Goal: Navigation & Orientation: Find specific page/section

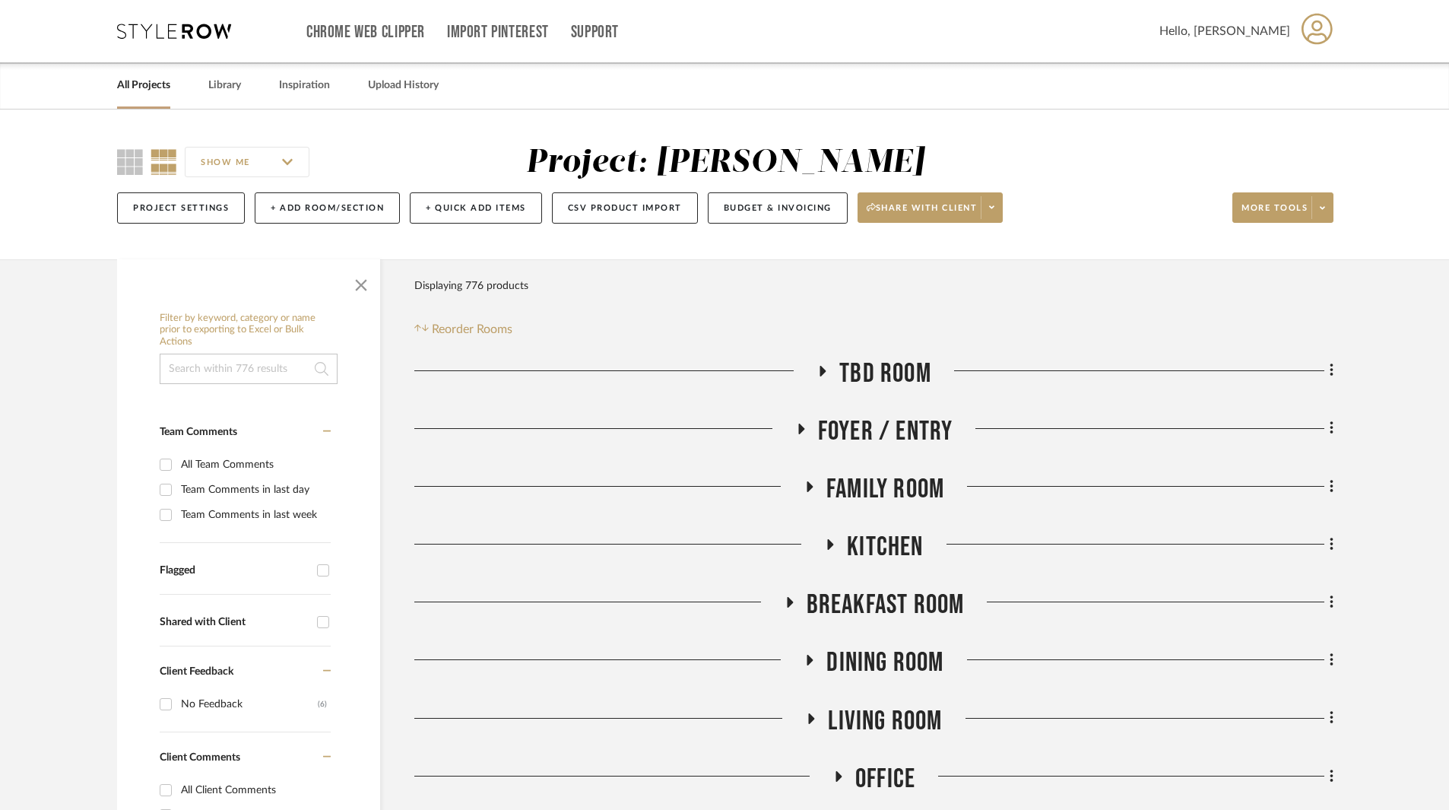
drag, startPoint x: 177, startPoint y: 83, endPoint x: 166, endPoint y: 87, distance: 12.3
click at [173, 84] on div "All Projects Library Inspiration Upload History" at bounding box center [724, 85] width 1261 height 46
click at [154, 87] on link "All Projects" at bounding box center [143, 85] width 53 height 21
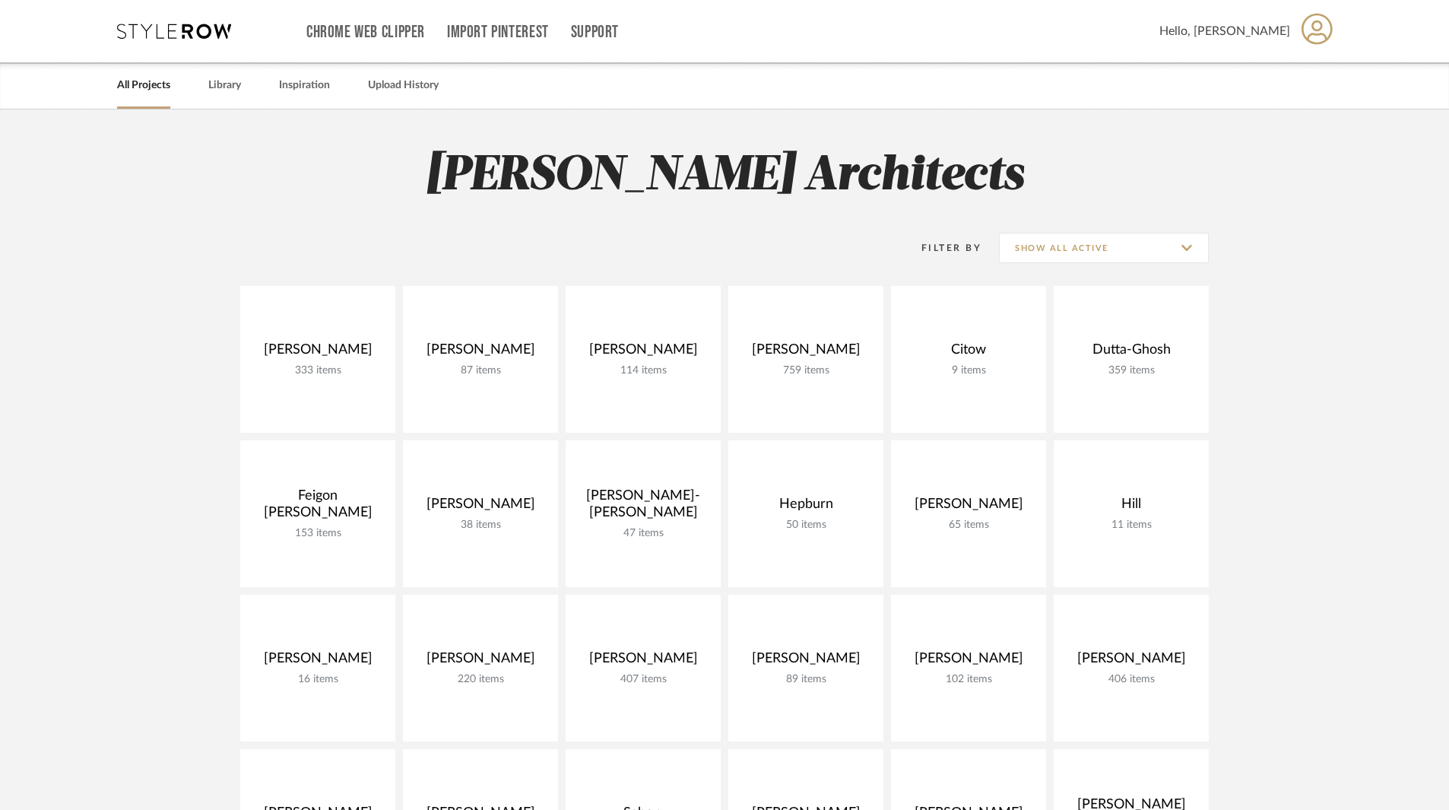
scroll to position [304, 0]
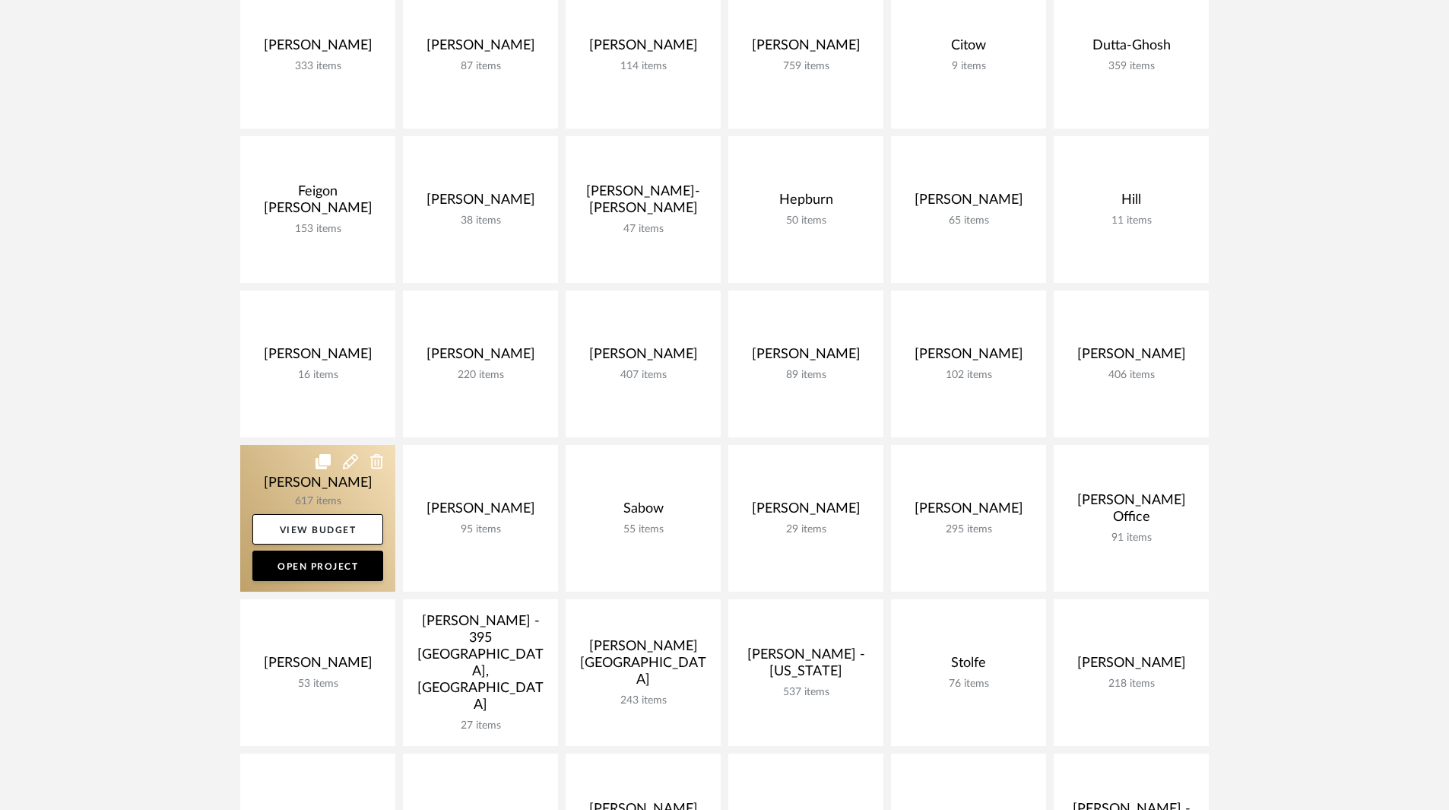
click at [297, 494] on link at bounding box center [317, 518] width 155 height 147
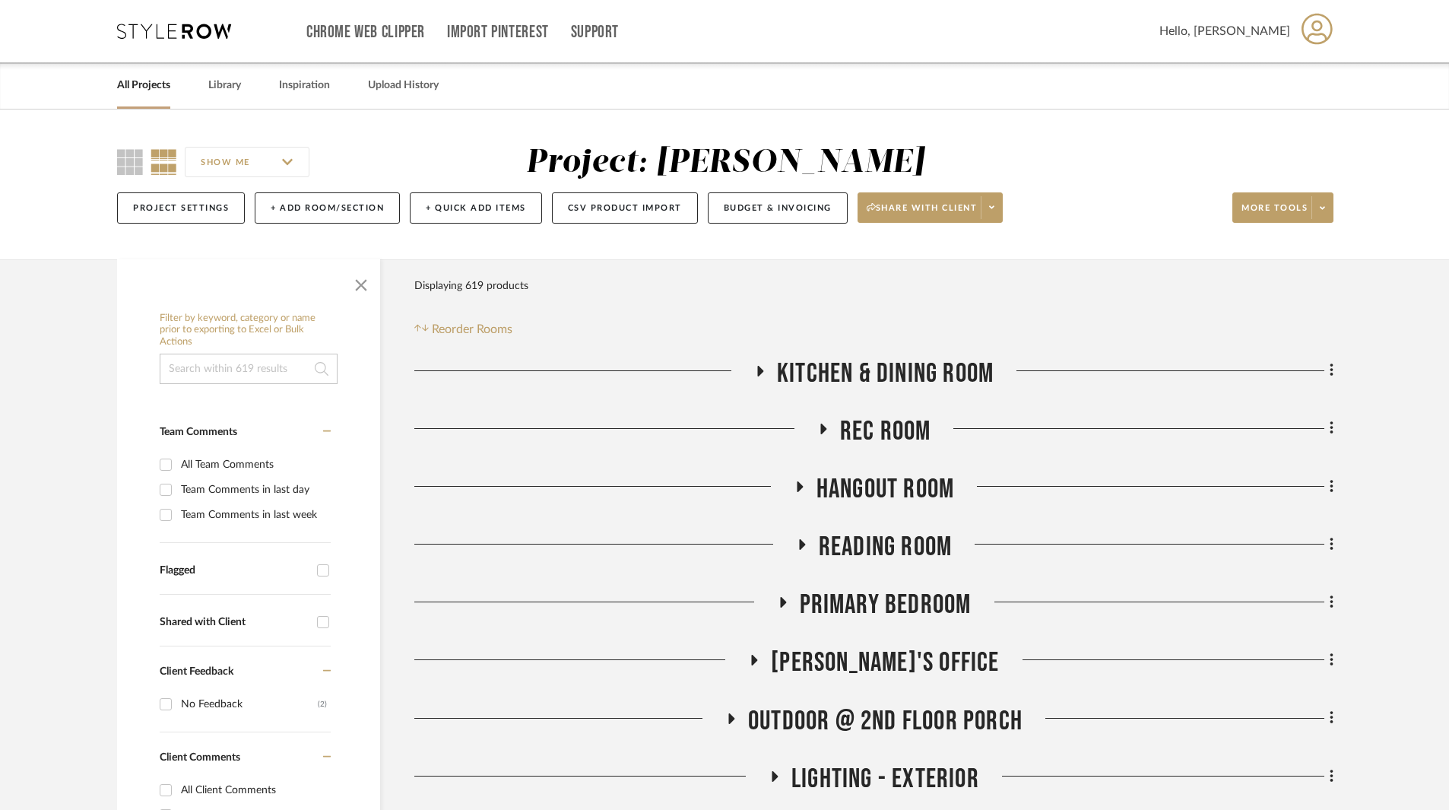
scroll to position [304, 0]
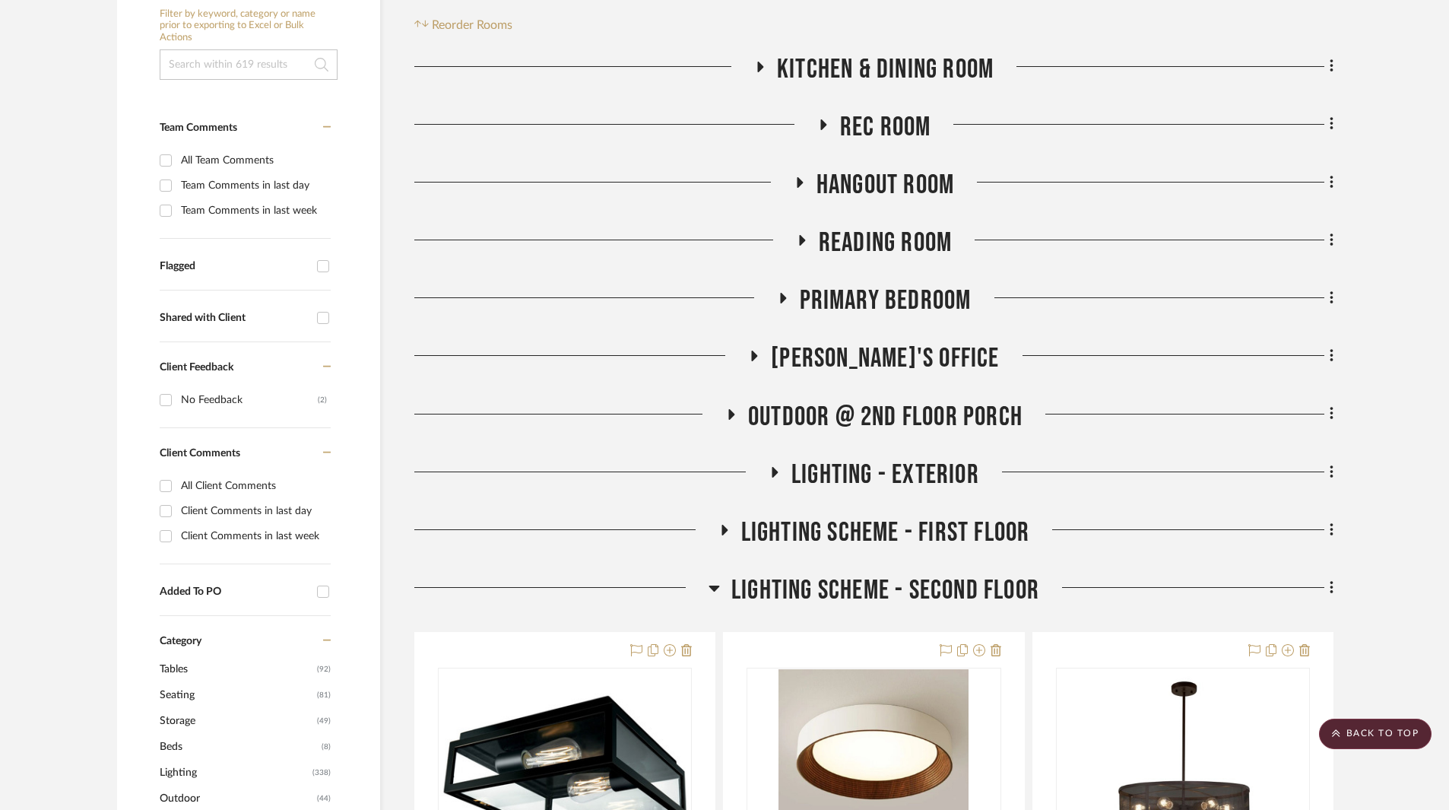
click at [710, 590] on icon at bounding box center [714, 588] width 11 height 18
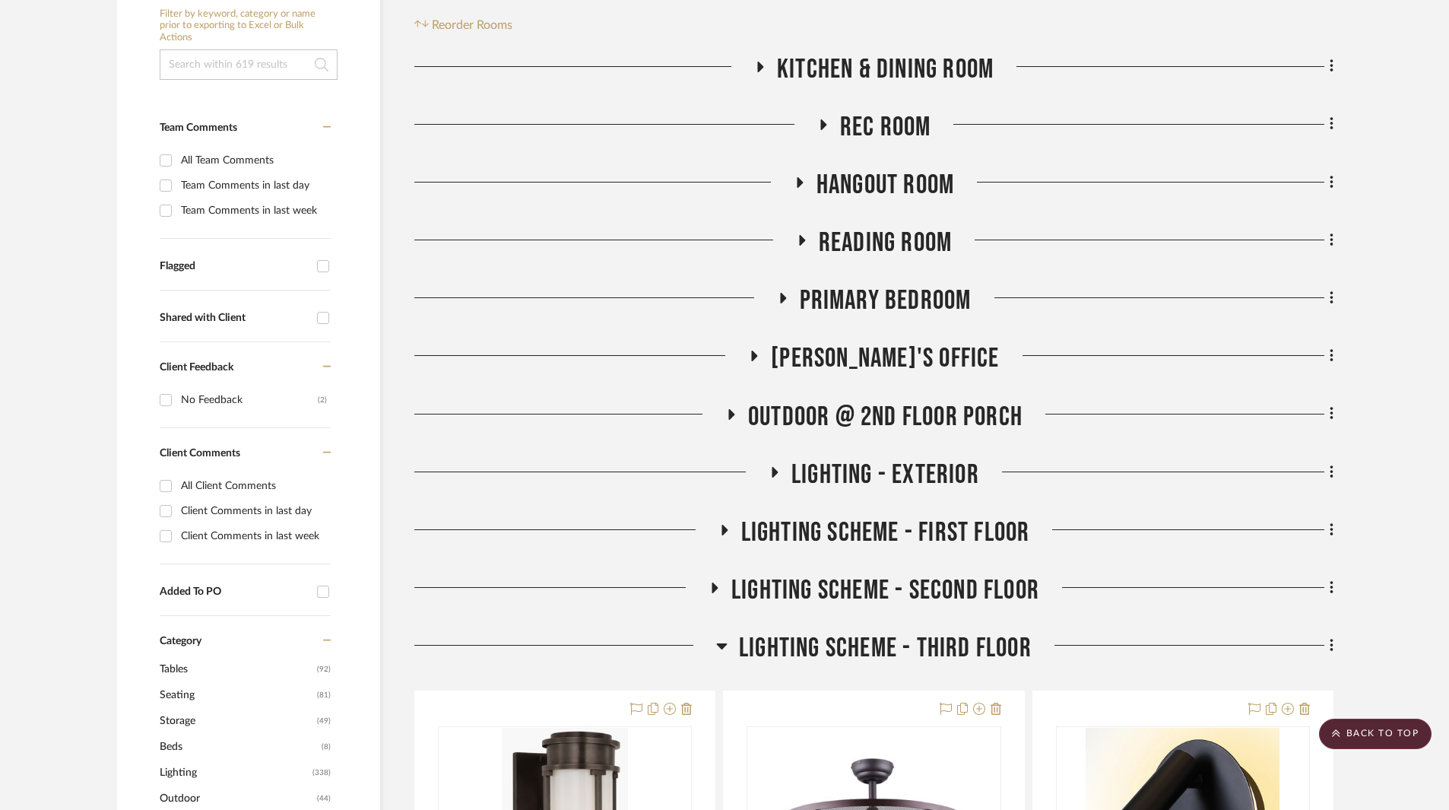
click at [731, 411] on icon at bounding box center [732, 414] width 6 height 11
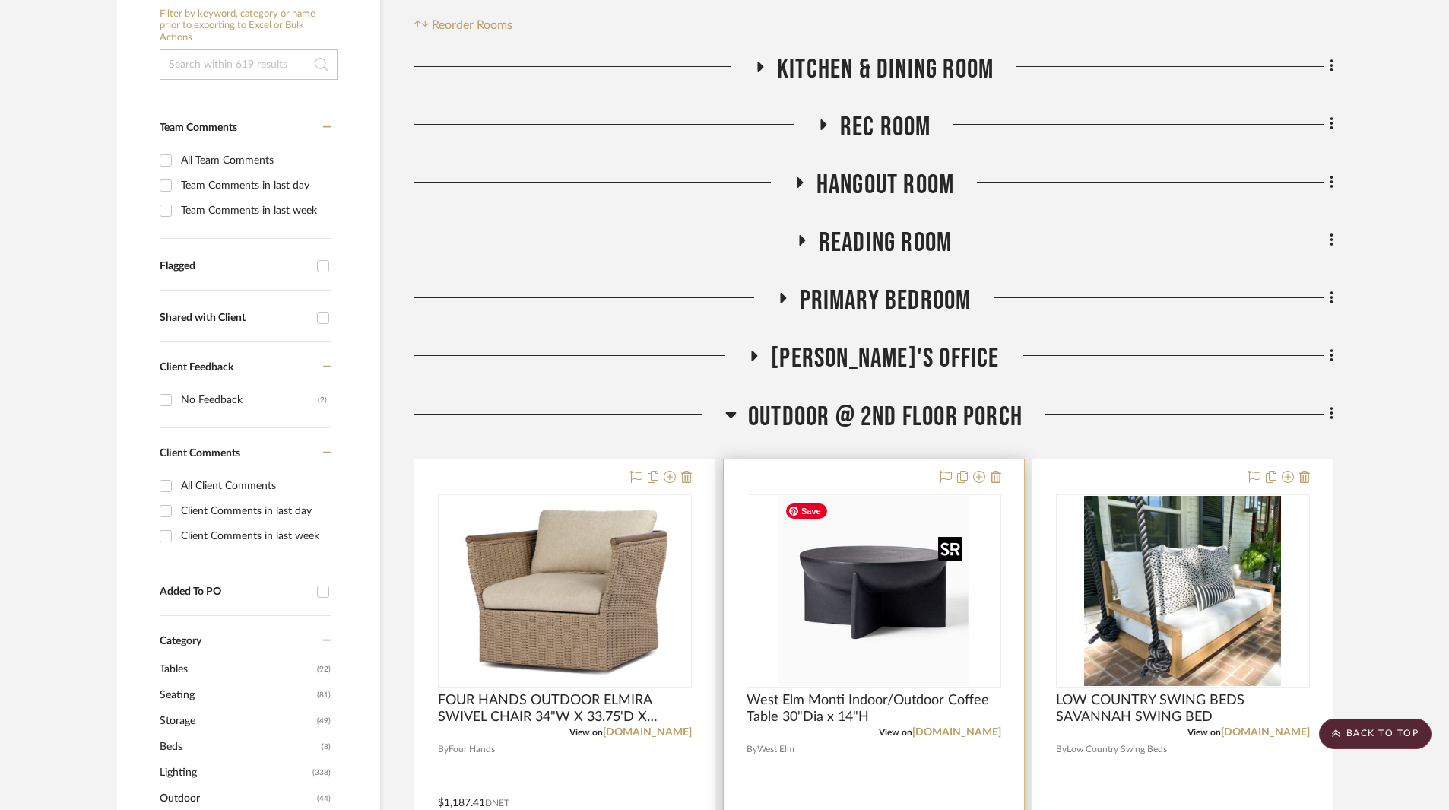
scroll to position [532, 0]
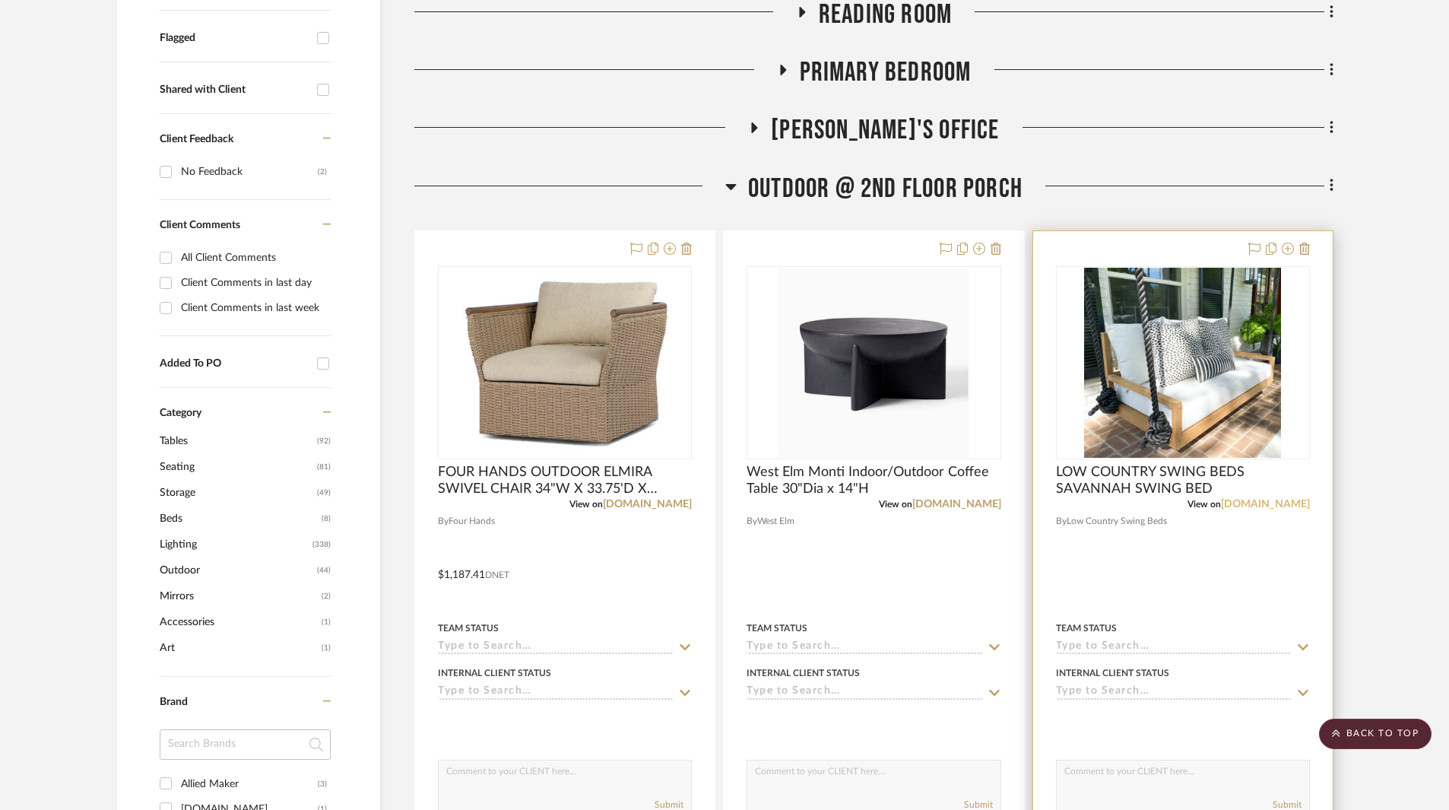
click at [1272, 501] on link "[DOMAIN_NAME]" at bounding box center [1265, 504] width 89 height 11
